Goal: Task Accomplishment & Management: Manage account settings

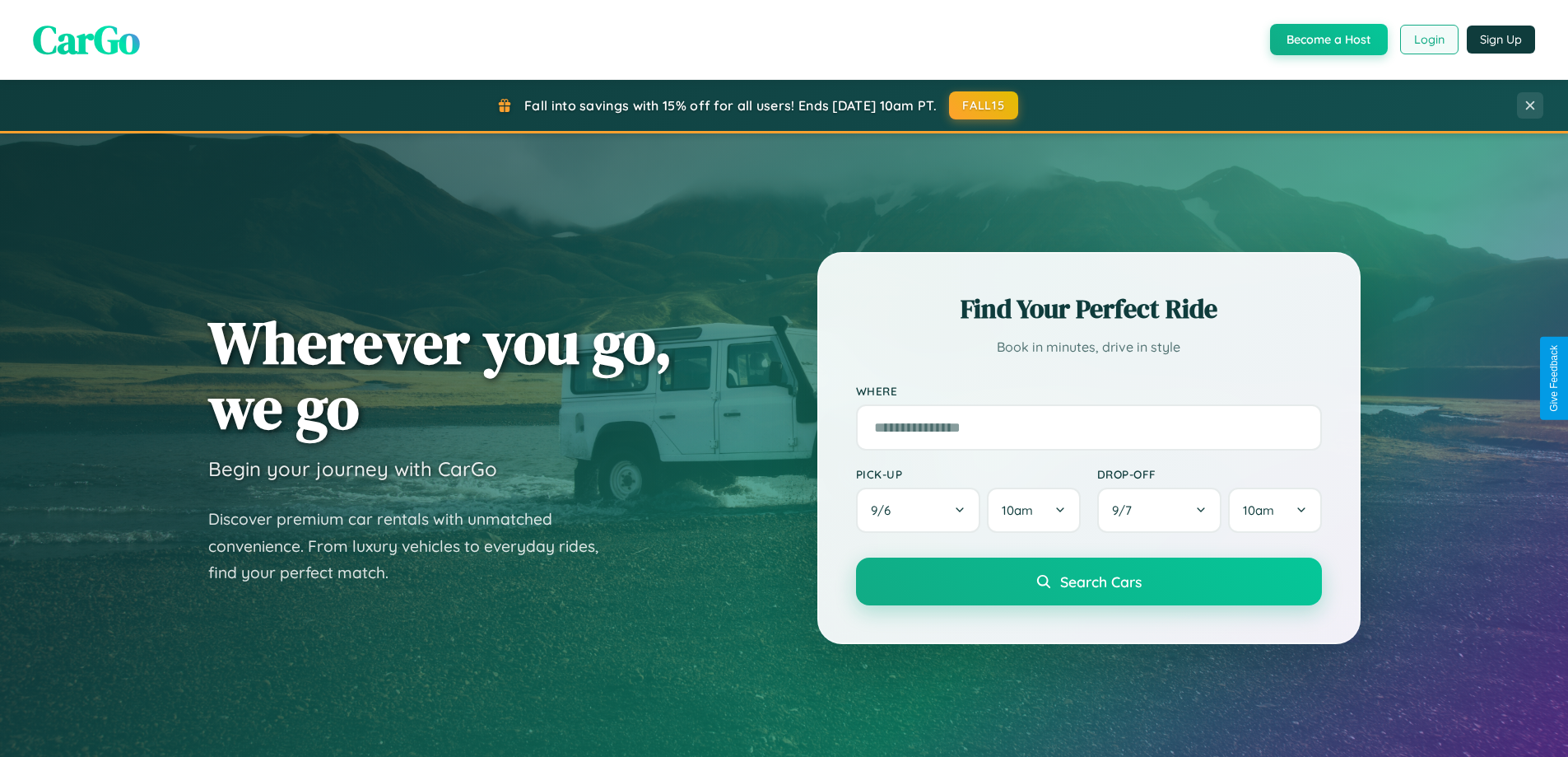
click at [1429, 40] on button "Login" at bounding box center [1430, 40] width 59 height 30
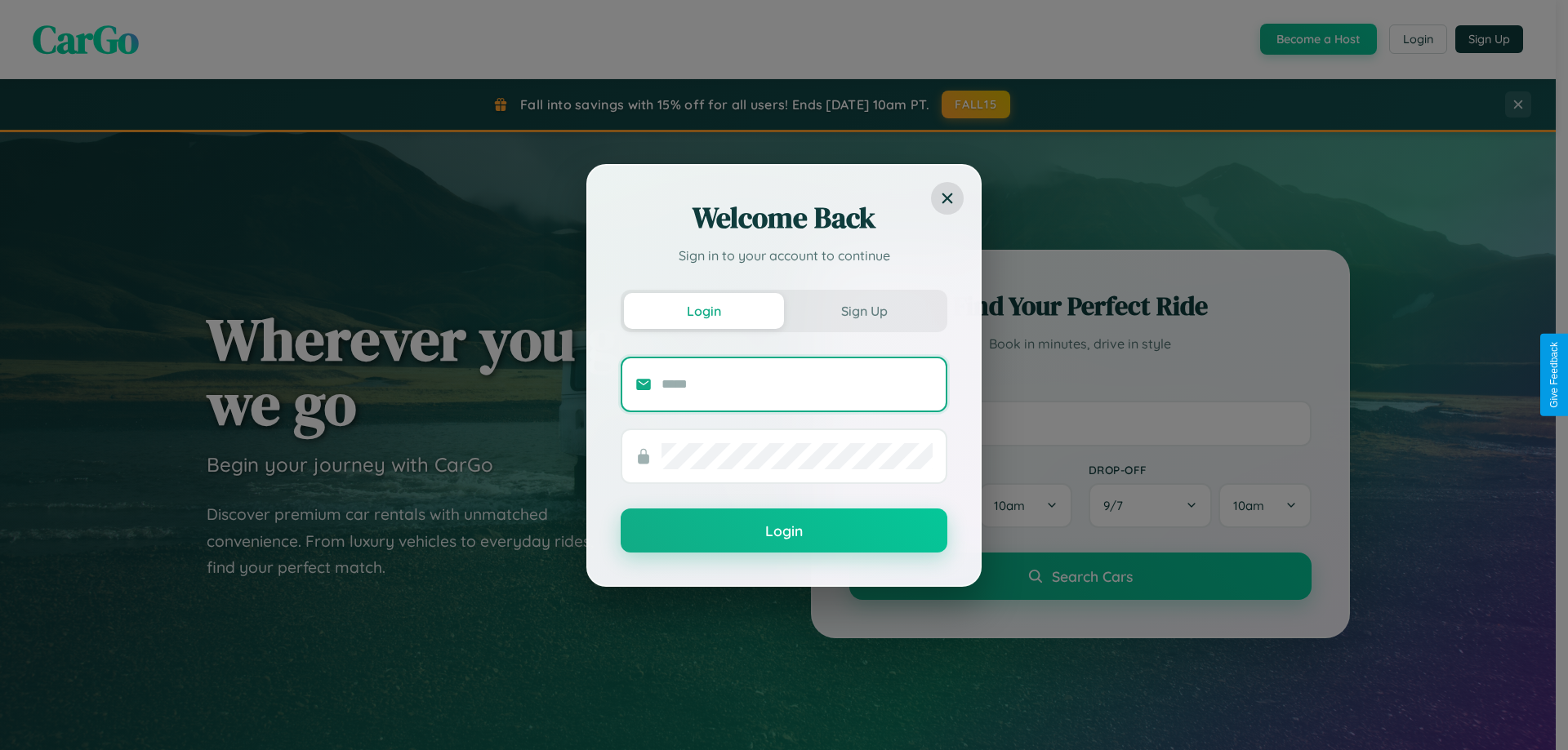
click at [797, 383] on input "text" at bounding box center [797, 384] width 271 height 26
type input "**********"
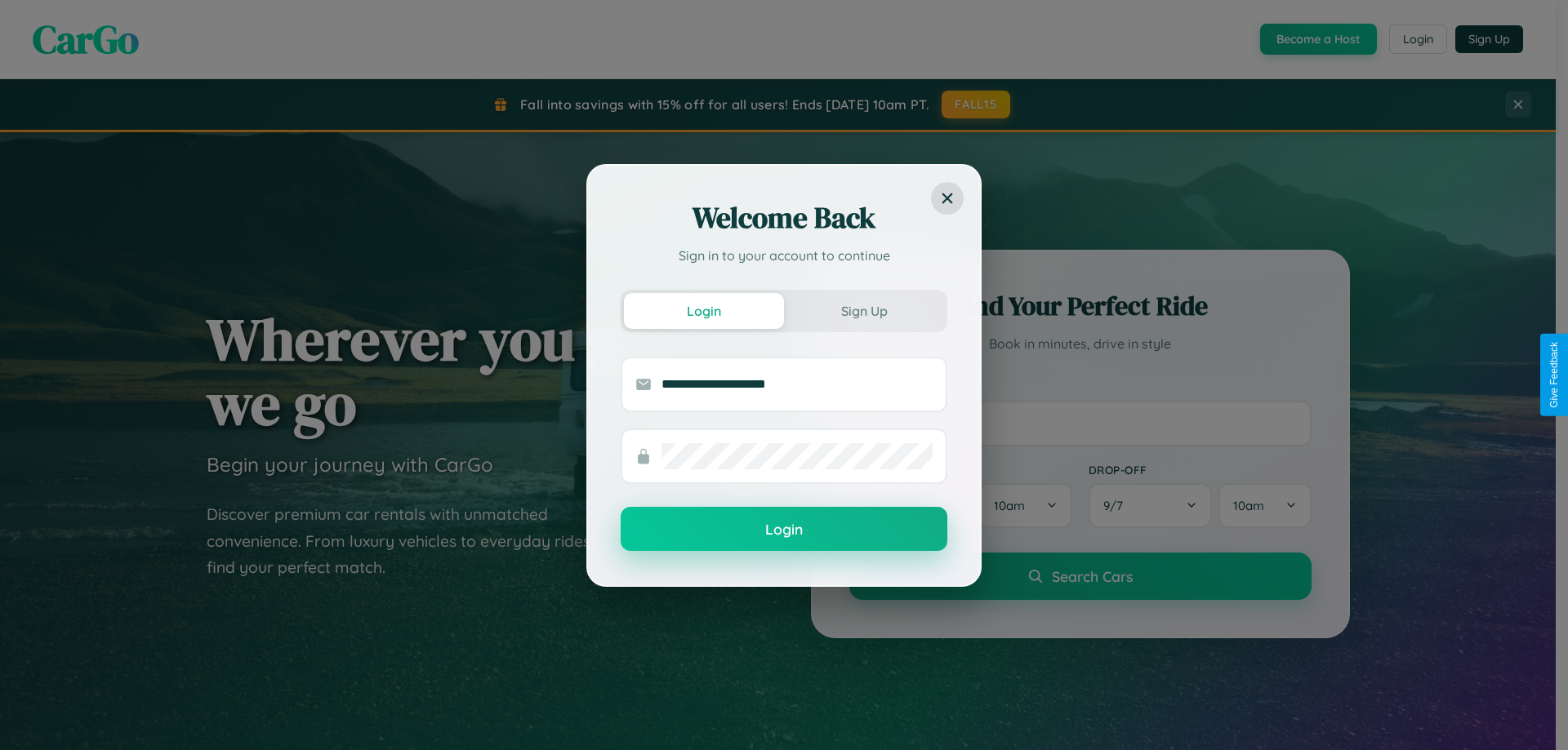
click at [784, 529] on button "Login" at bounding box center [783, 528] width 326 height 44
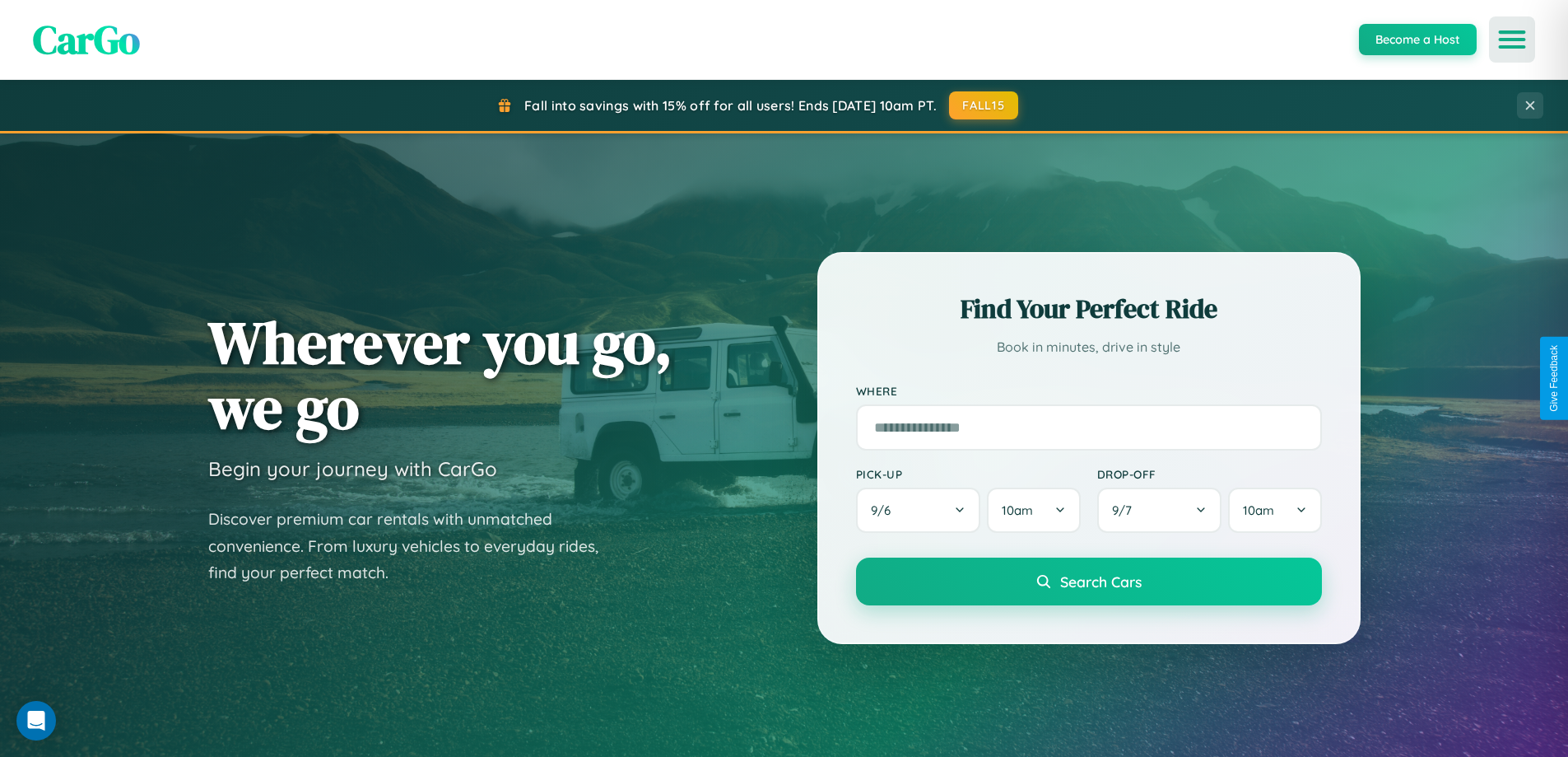
click at [1512, 40] on icon "Open menu" at bounding box center [1513, 39] width 24 height 15
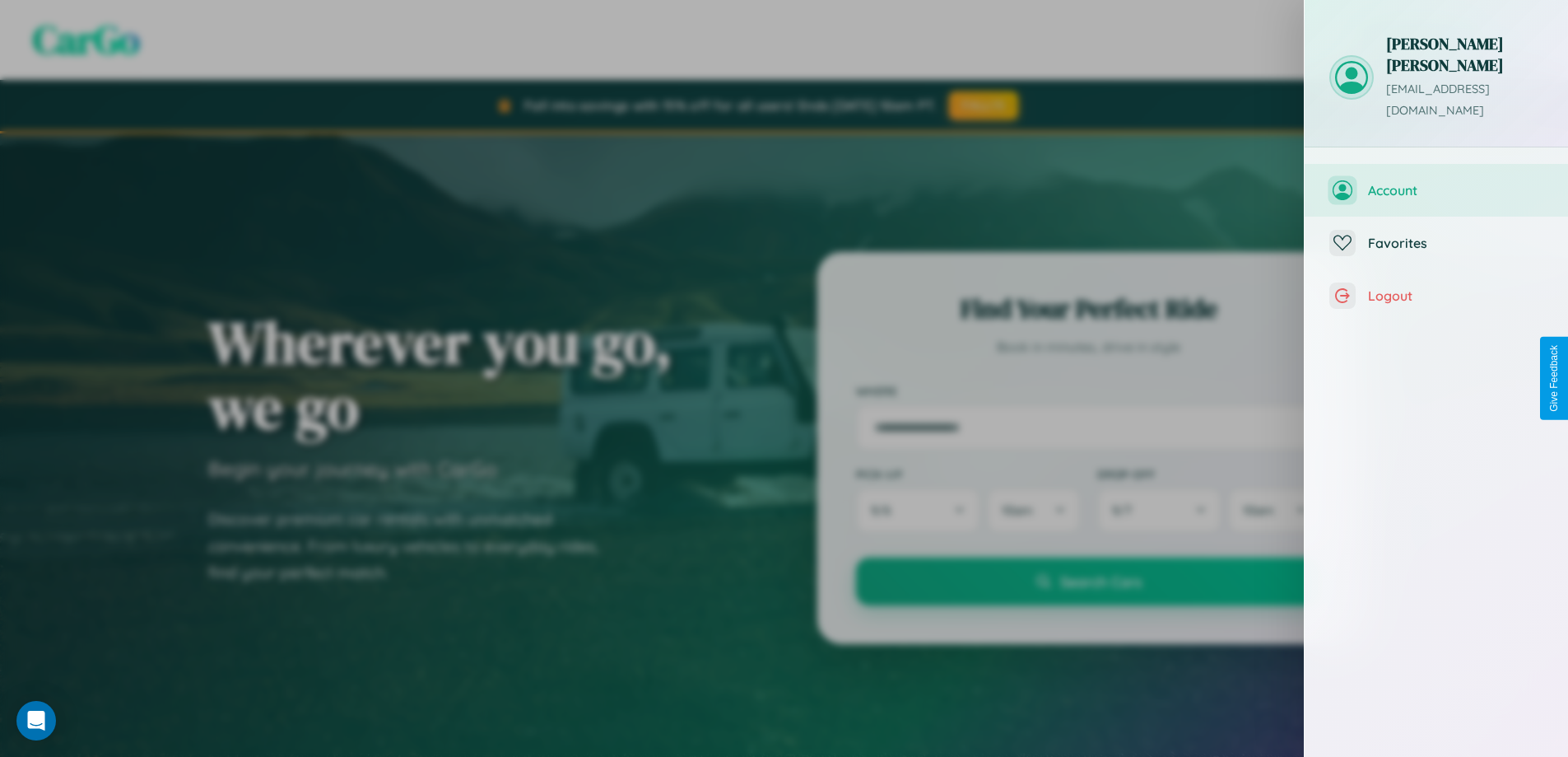
click at [1437, 182] on span "Account" at bounding box center [1456, 190] width 175 height 17
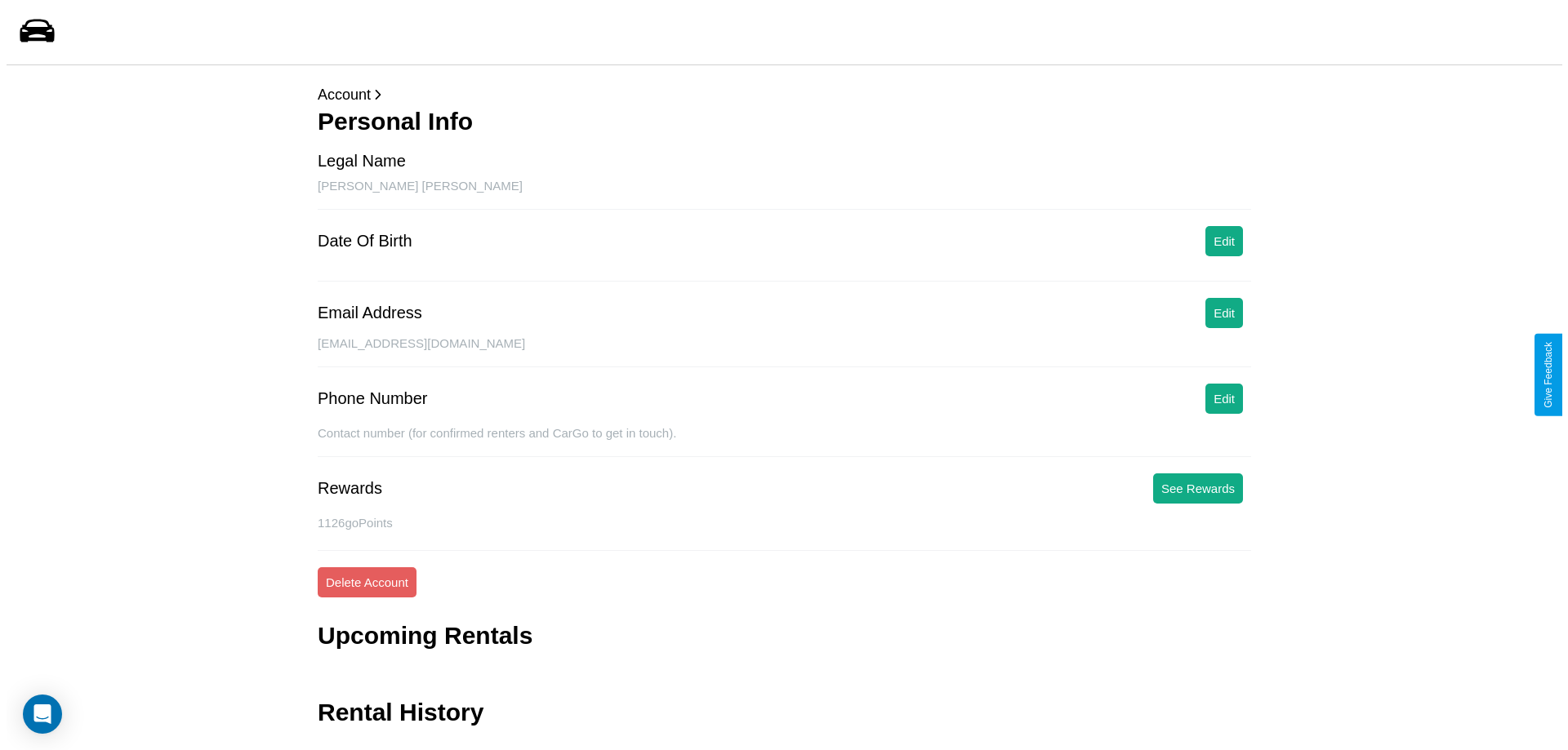
scroll to position [39, 0]
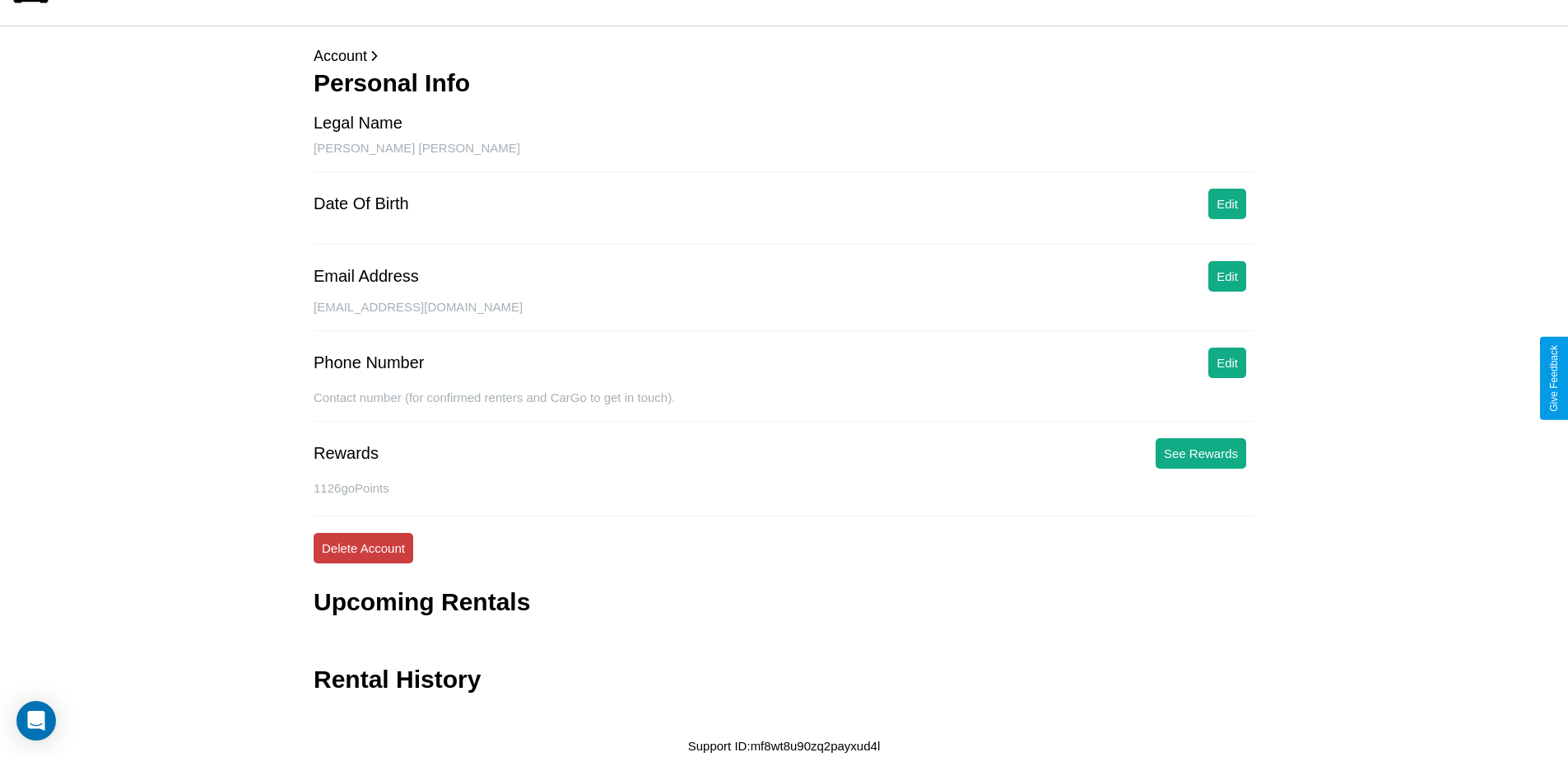
click at [363, 548] on button "Delete Account" at bounding box center [363, 548] width 99 height 31
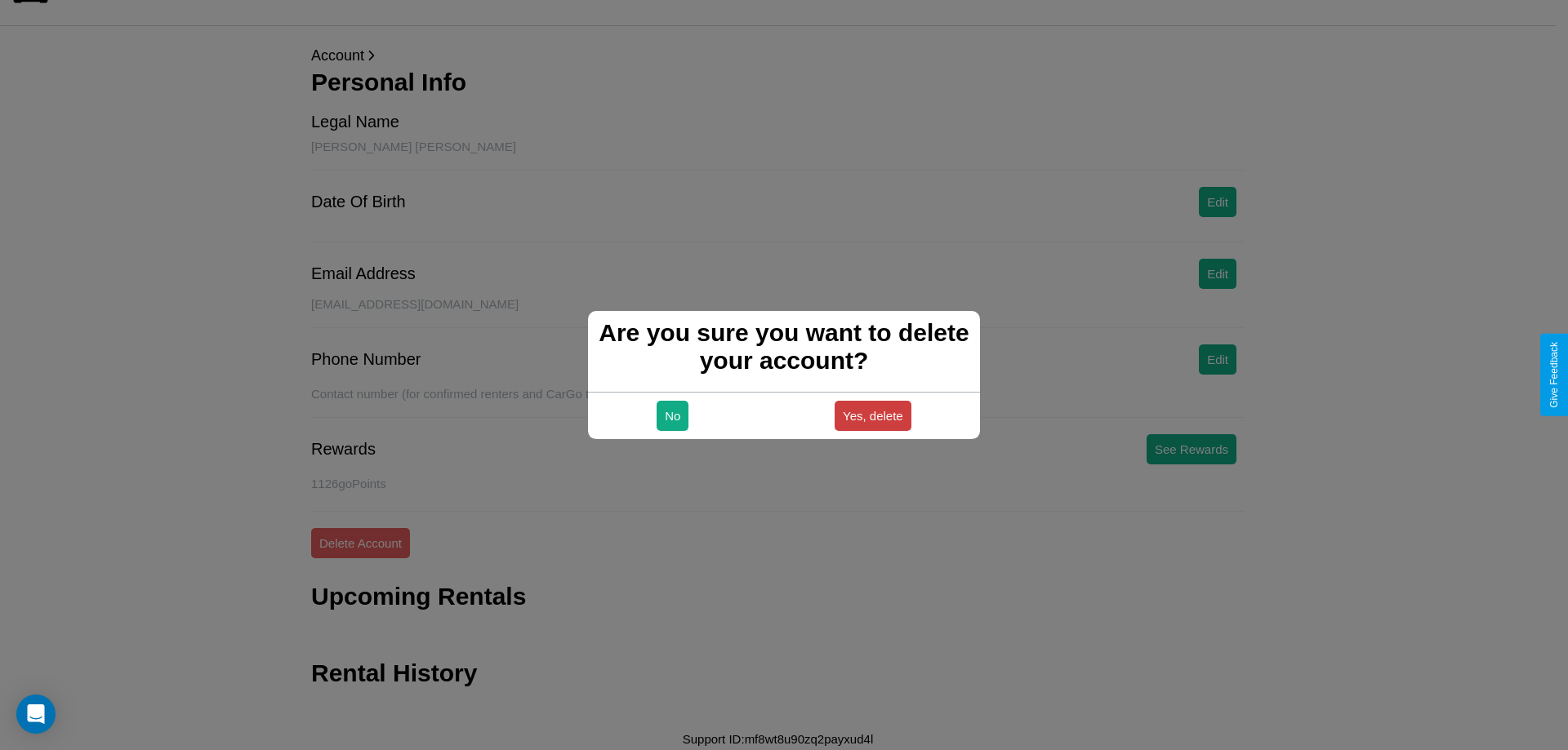
click at [872, 415] on button "Yes, delete" at bounding box center [873, 416] width 77 height 31
